Goal: Obtain resource: Obtain resource

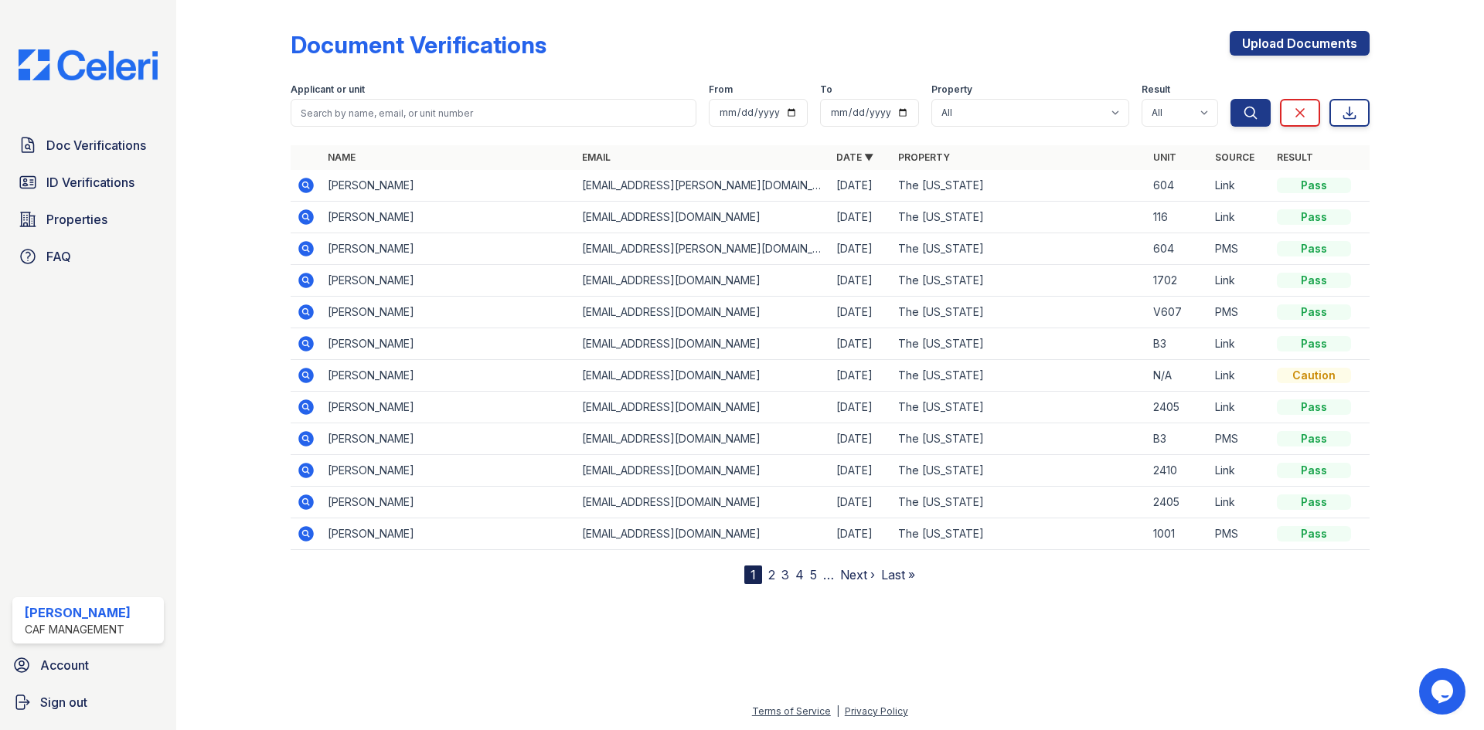
click at [304, 345] on icon at bounding box center [306, 344] width 19 height 19
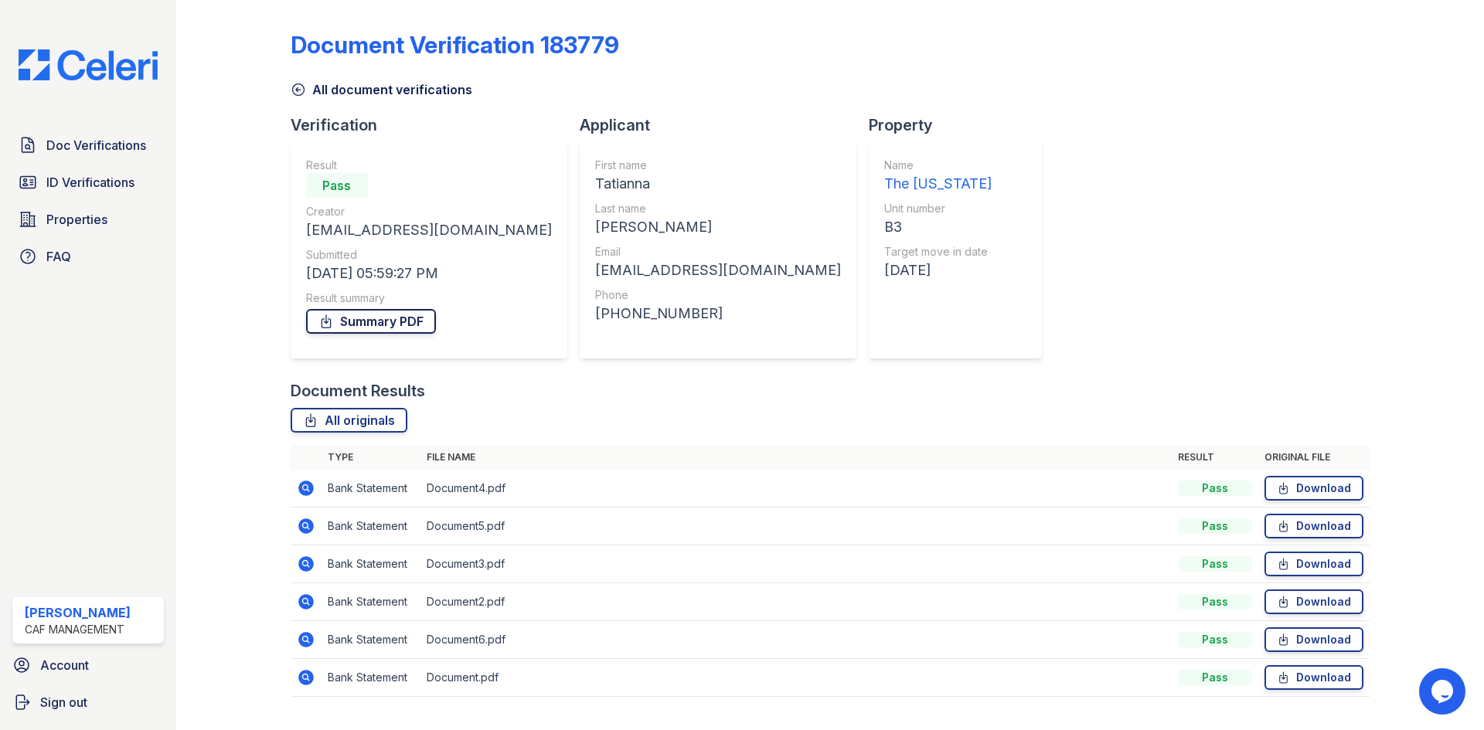
click at [410, 314] on link "Summary PDF" at bounding box center [371, 321] width 130 height 25
click at [97, 185] on span "ID Verifications" at bounding box center [90, 182] width 88 height 19
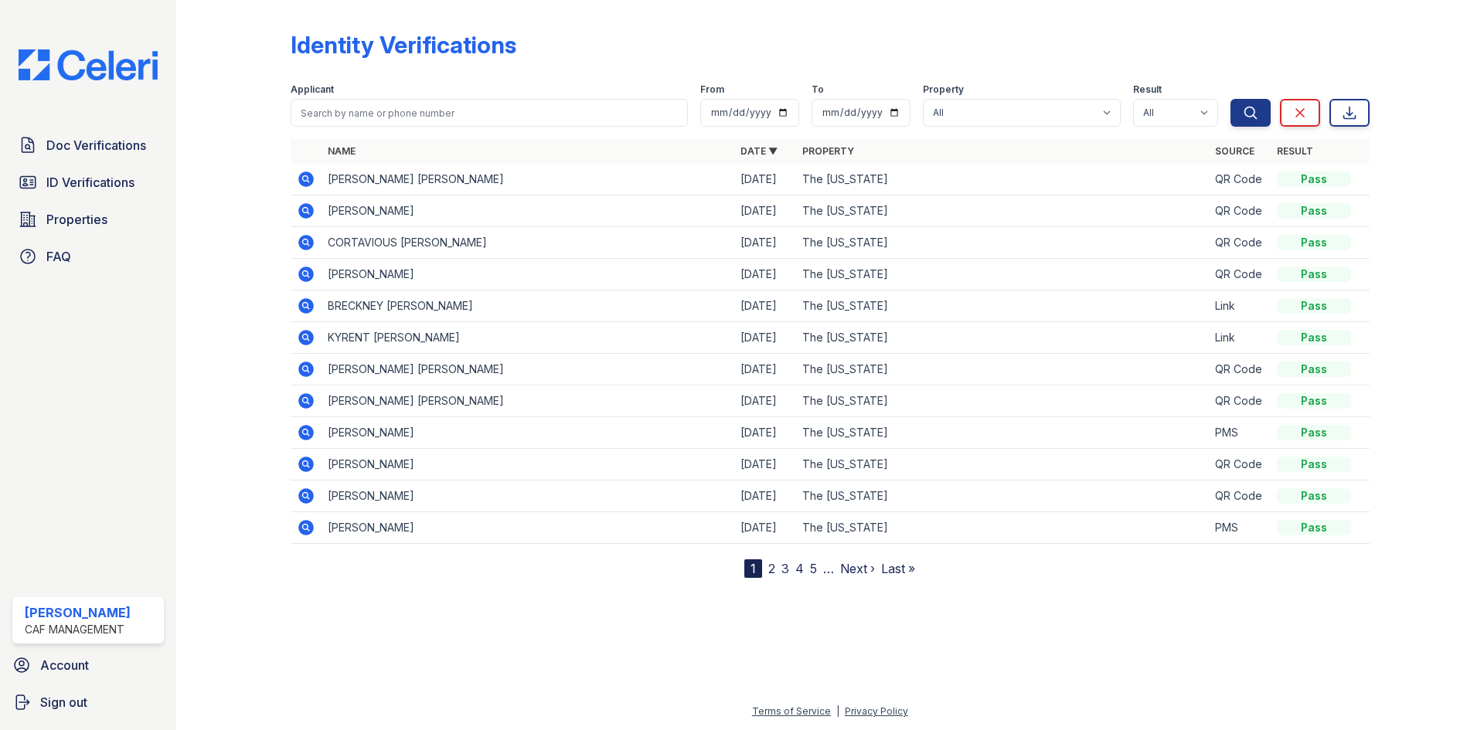
click at [299, 531] on icon at bounding box center [305, 527] width 15 height 15
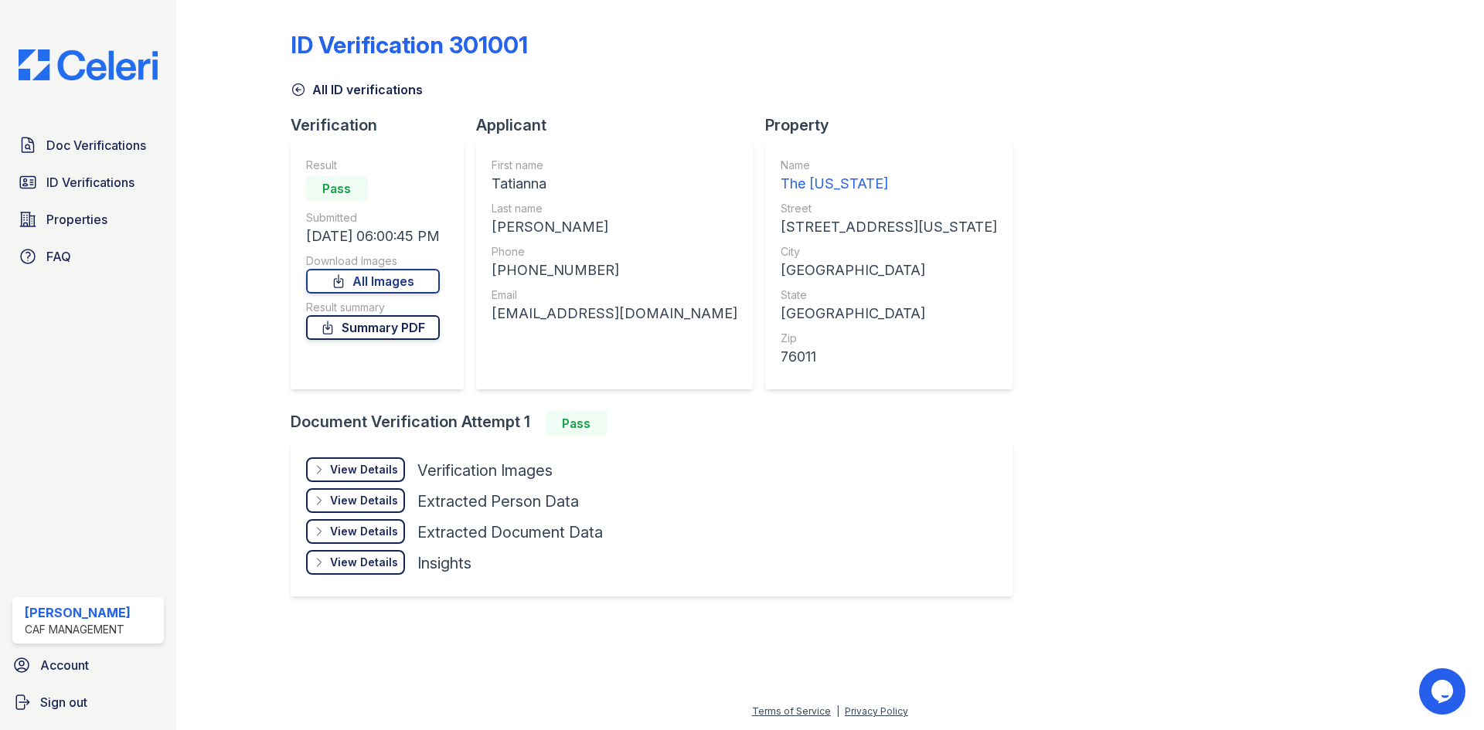
click at [403, 326] on link "Summary PDF" at bounding box center [373, 327] width 134 height 25
click at [350, 464] on div "View Details" at bounding box center [364, 469] width 68 height 15
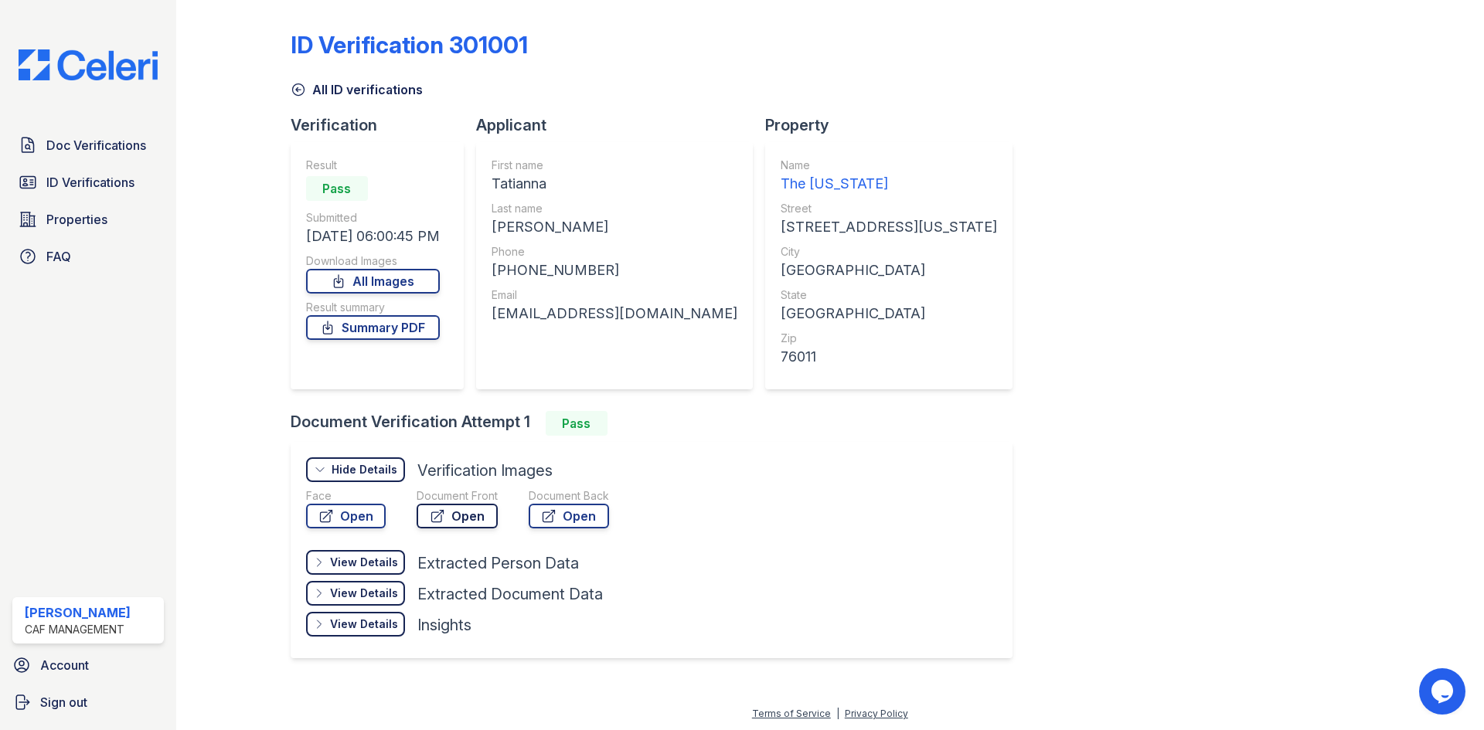
click at [473, 518] on link "Open" at bounding box center [456, 516] width 81 height 25
